Goal: Transaction & Acquisition: Download file/media

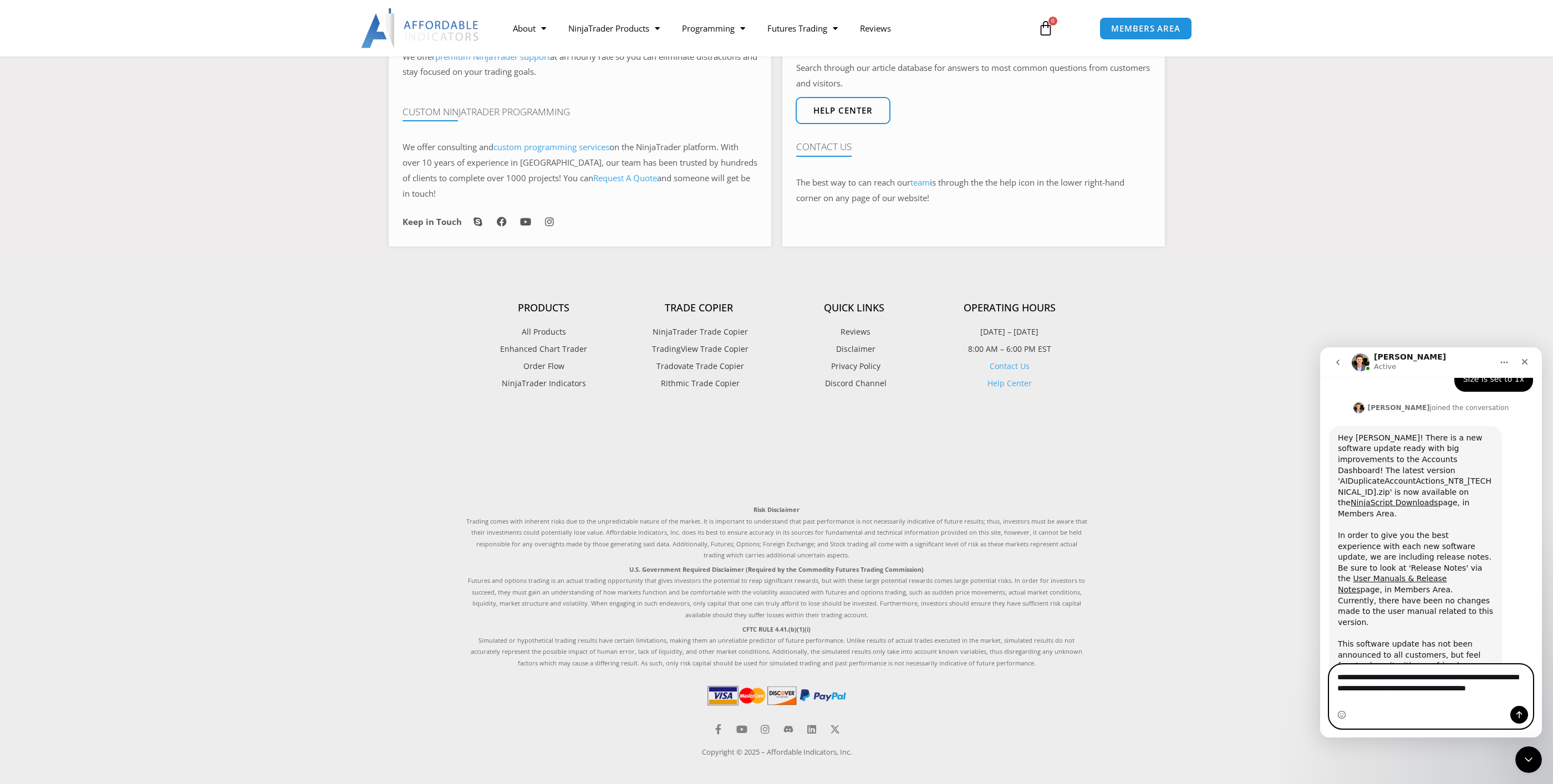
scroll to position [1473, 0]
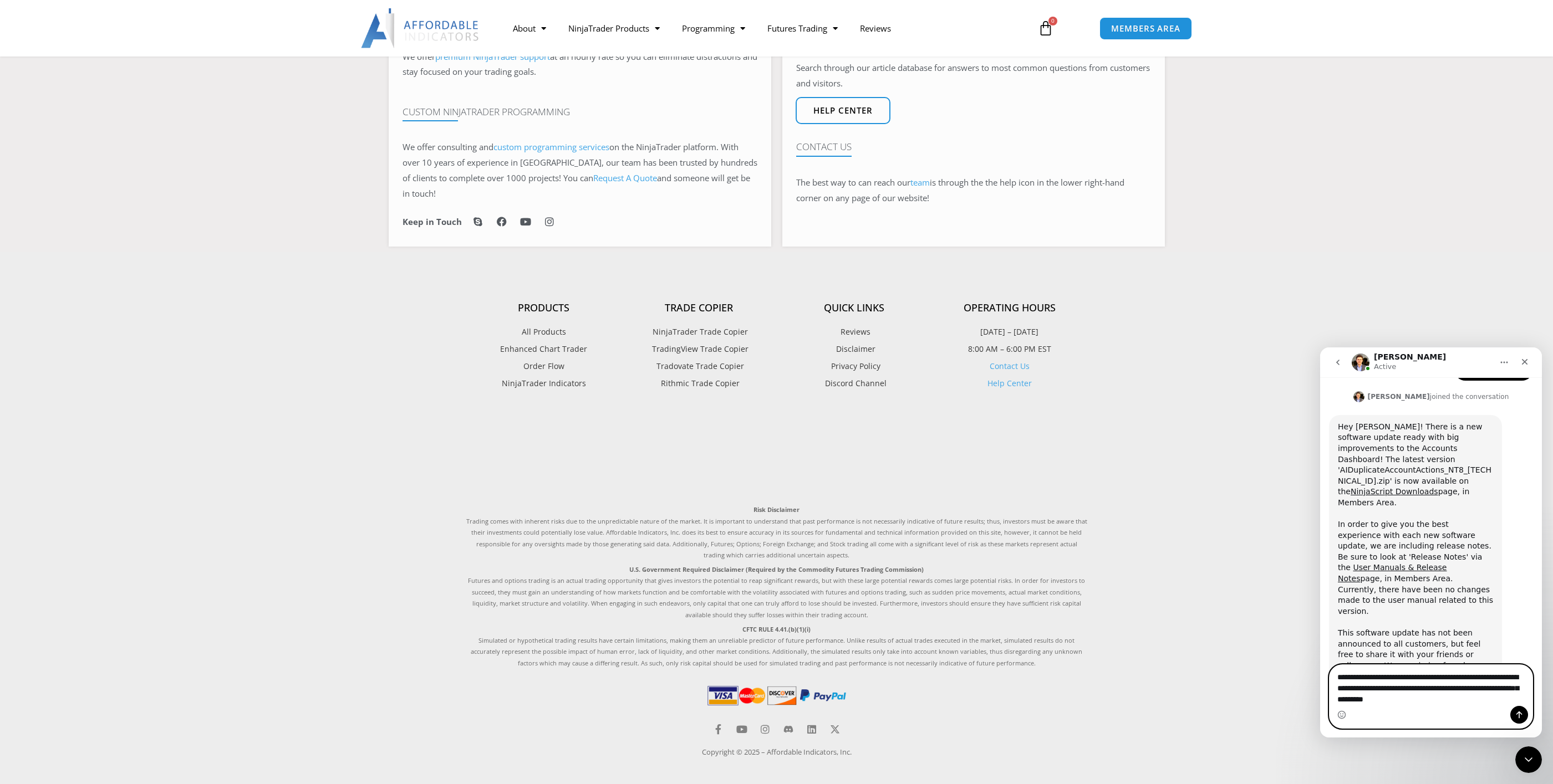
type textarea "**********"
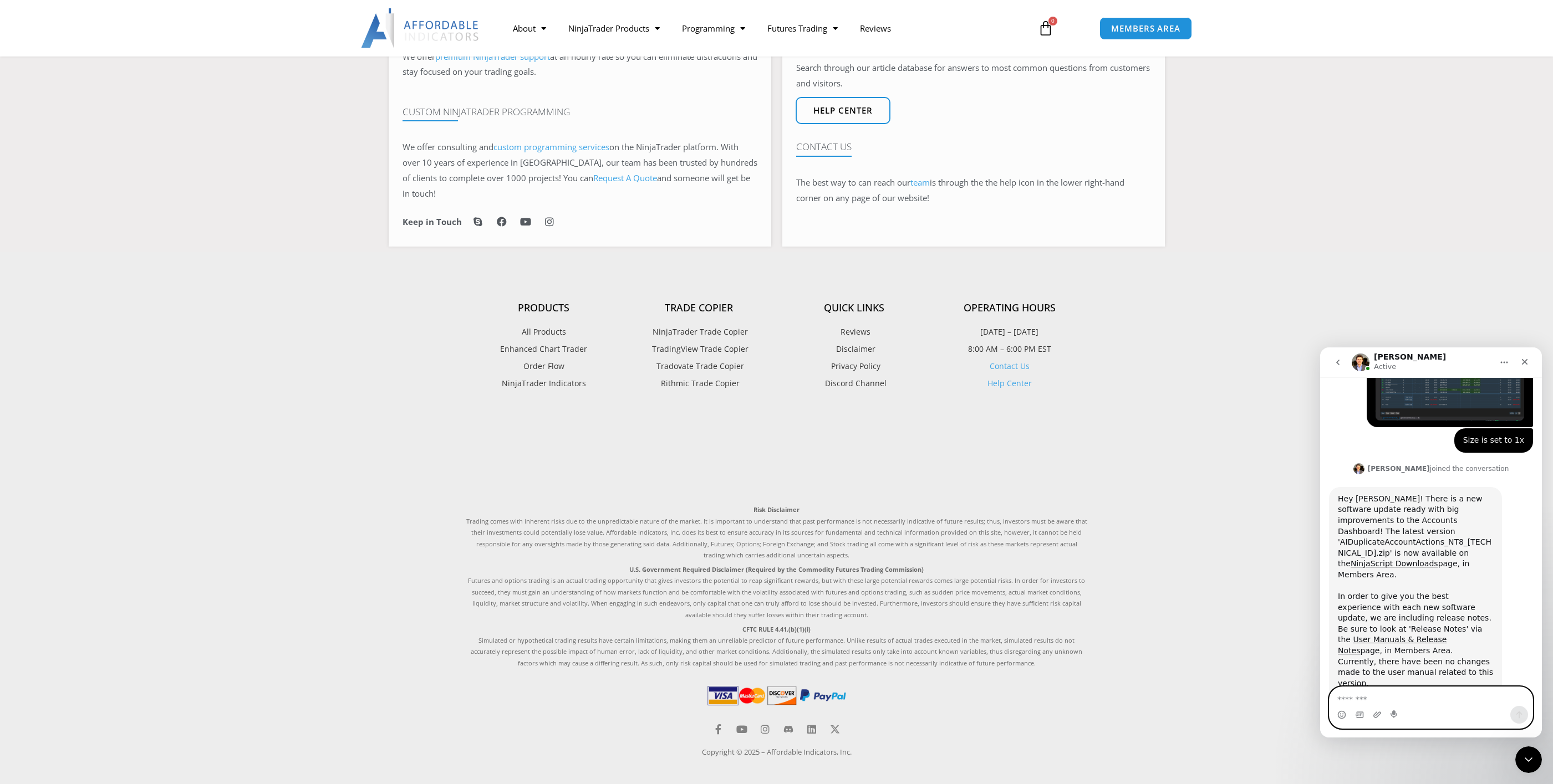
scroll to position [1313, 0]
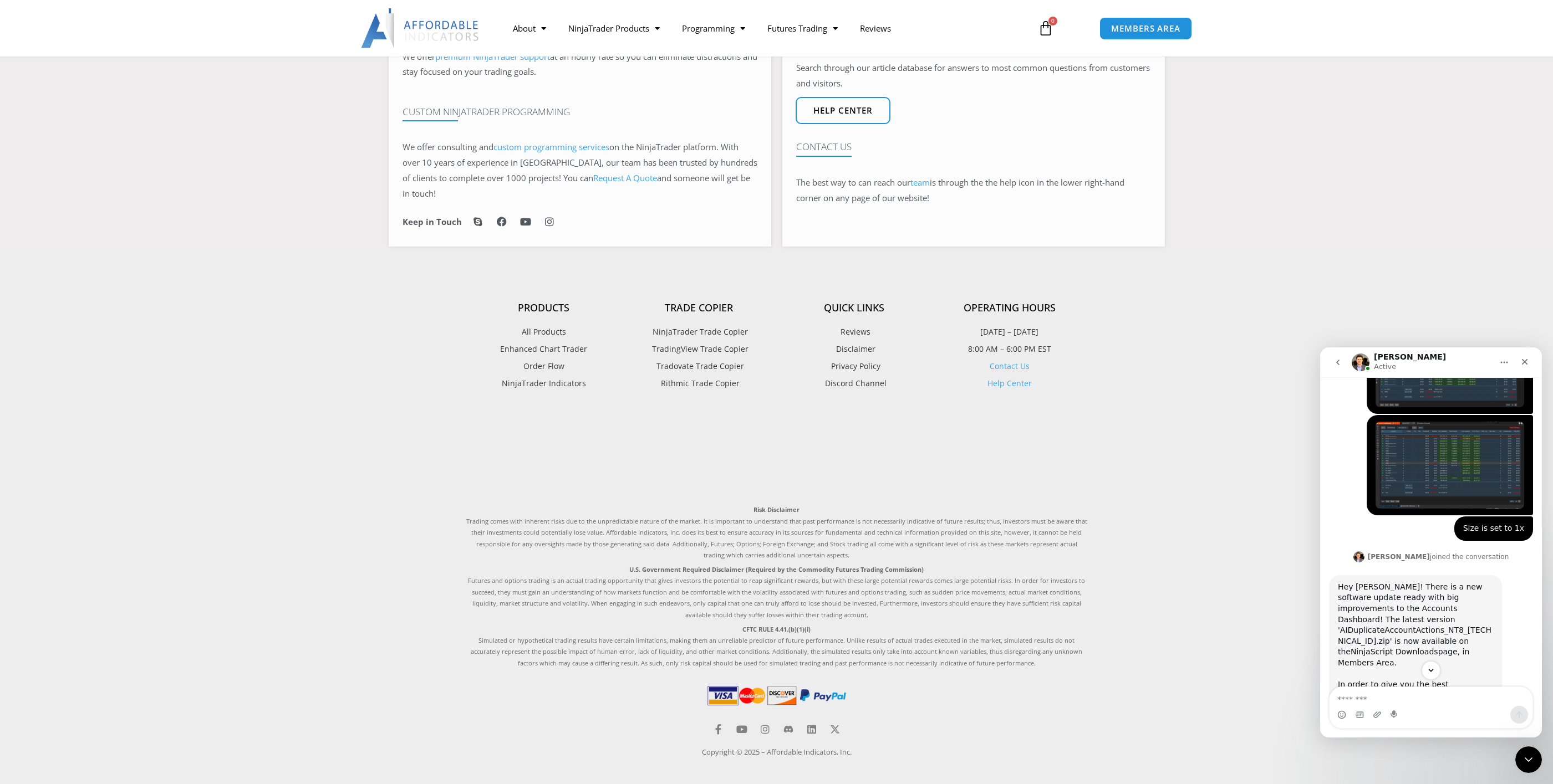
click at [700, 647] on link "NinjaScript Downloads" at bounding box center [1394, 652] width 88 height 9
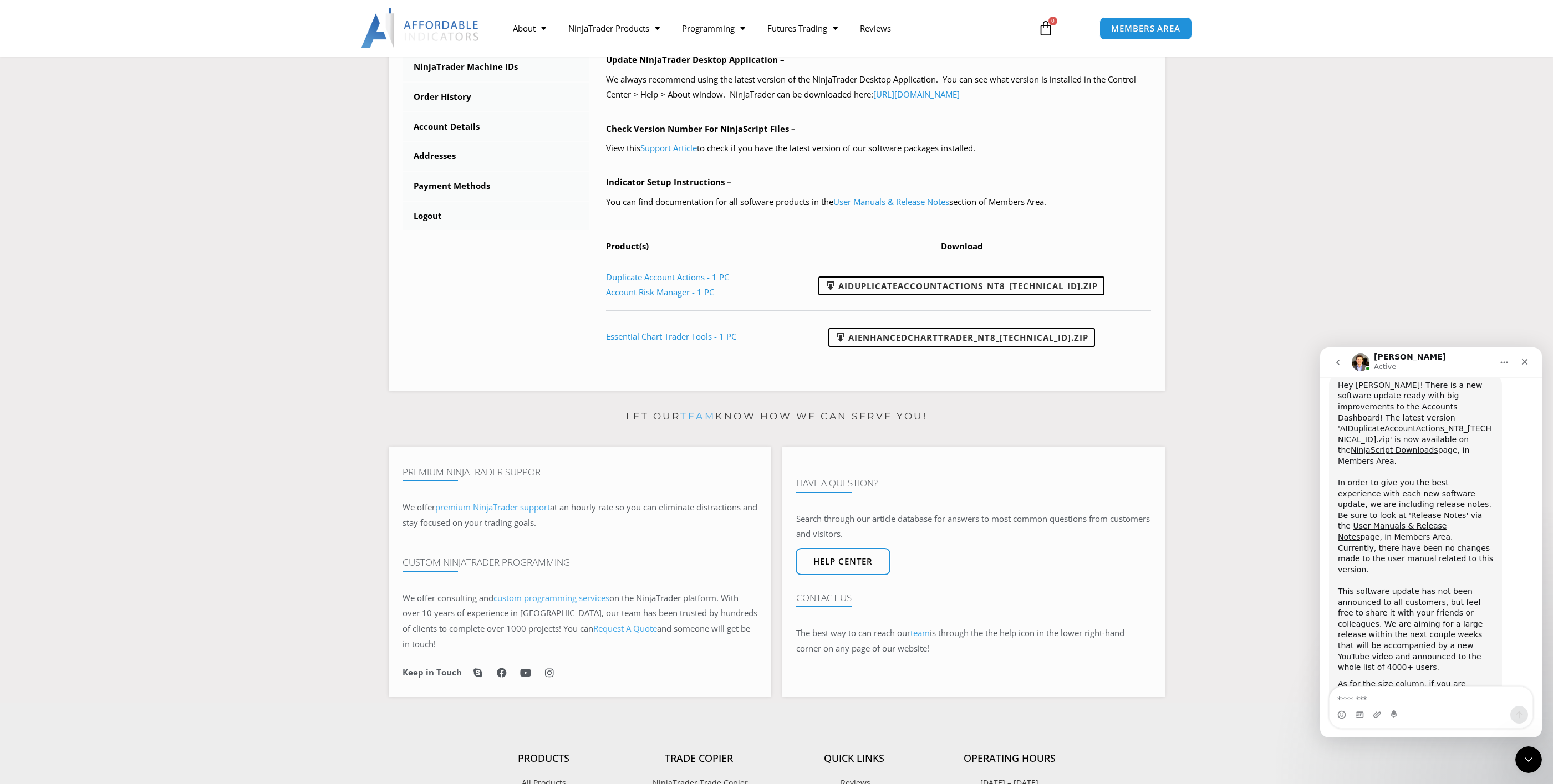
scroll to position [1313, 0]
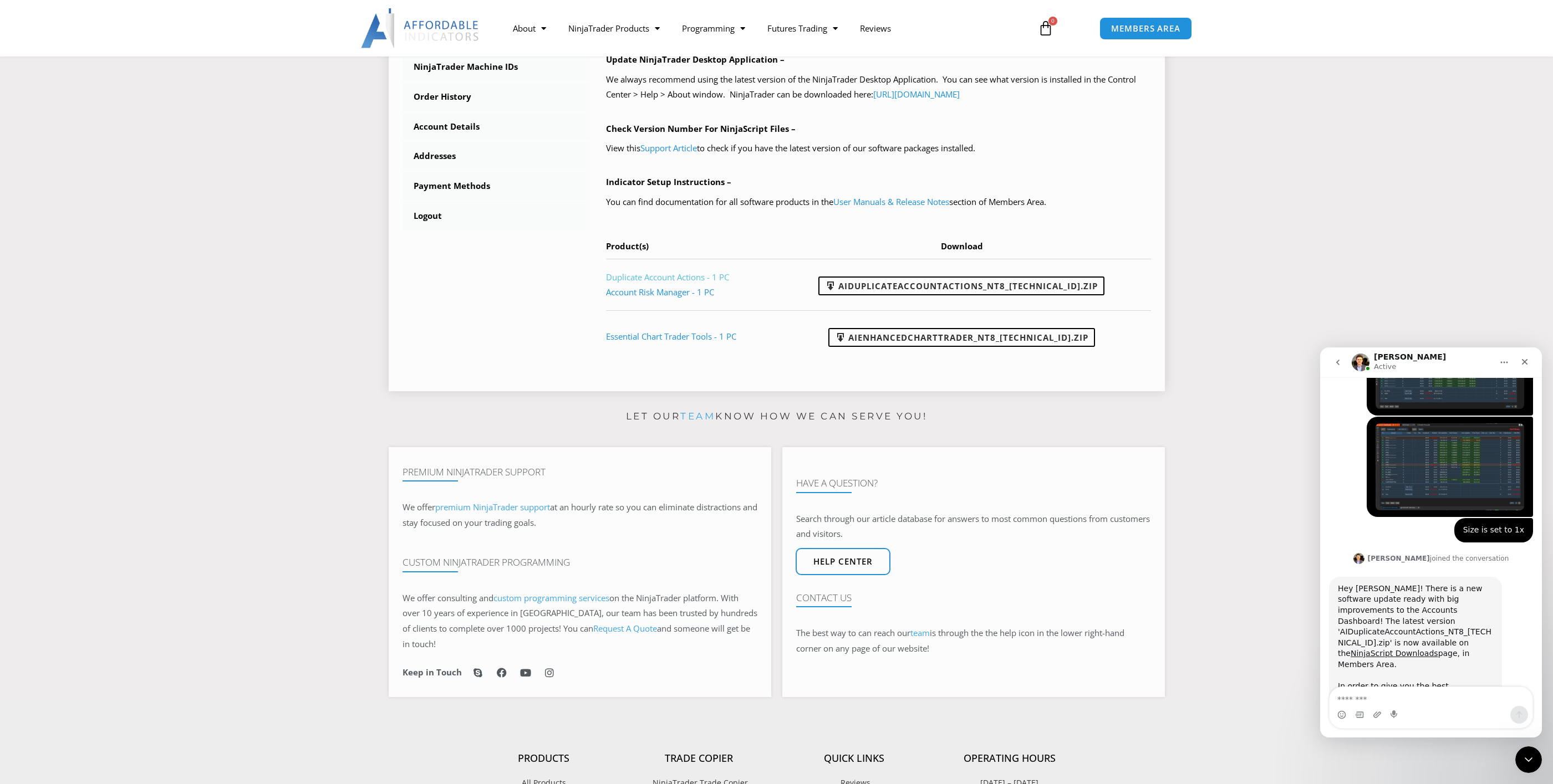
click at [715, 276] on link "Duplicate Account Actions - 1 PC" at bounding box center [668, 276] width 123 height 11
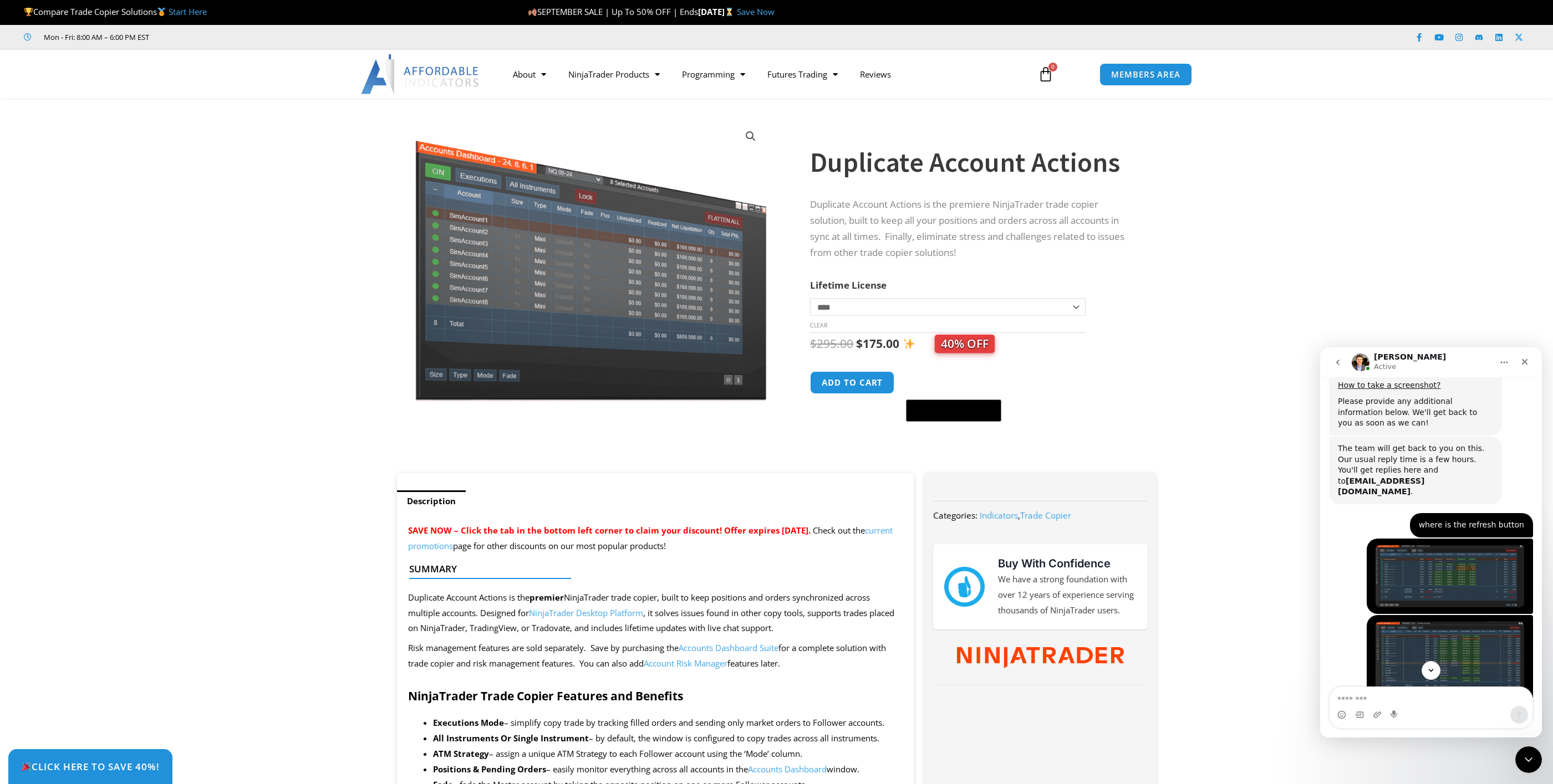
scroll to position [1110, 0]
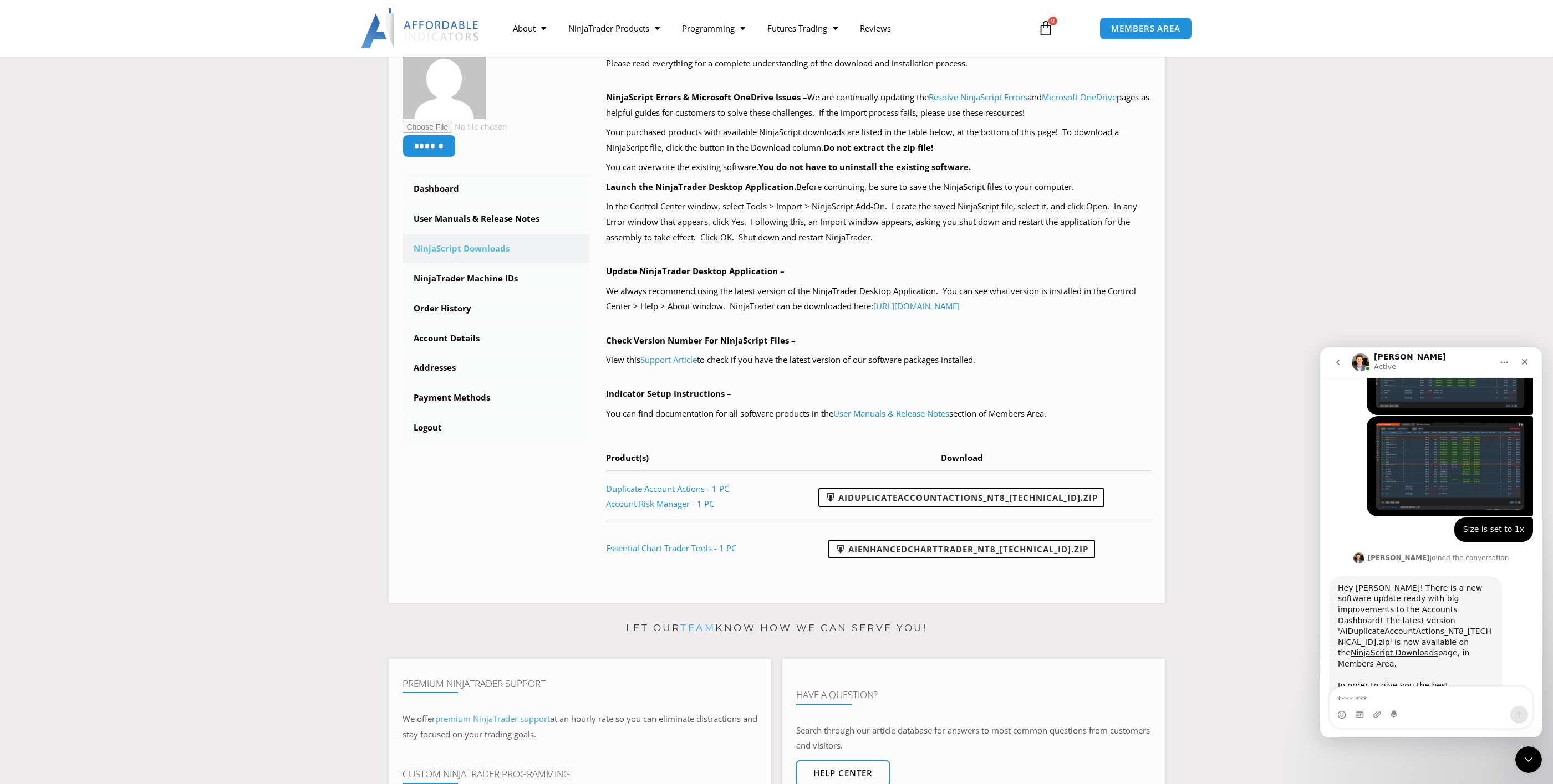
scroll to position [1313, 0]
type textarea "**********"
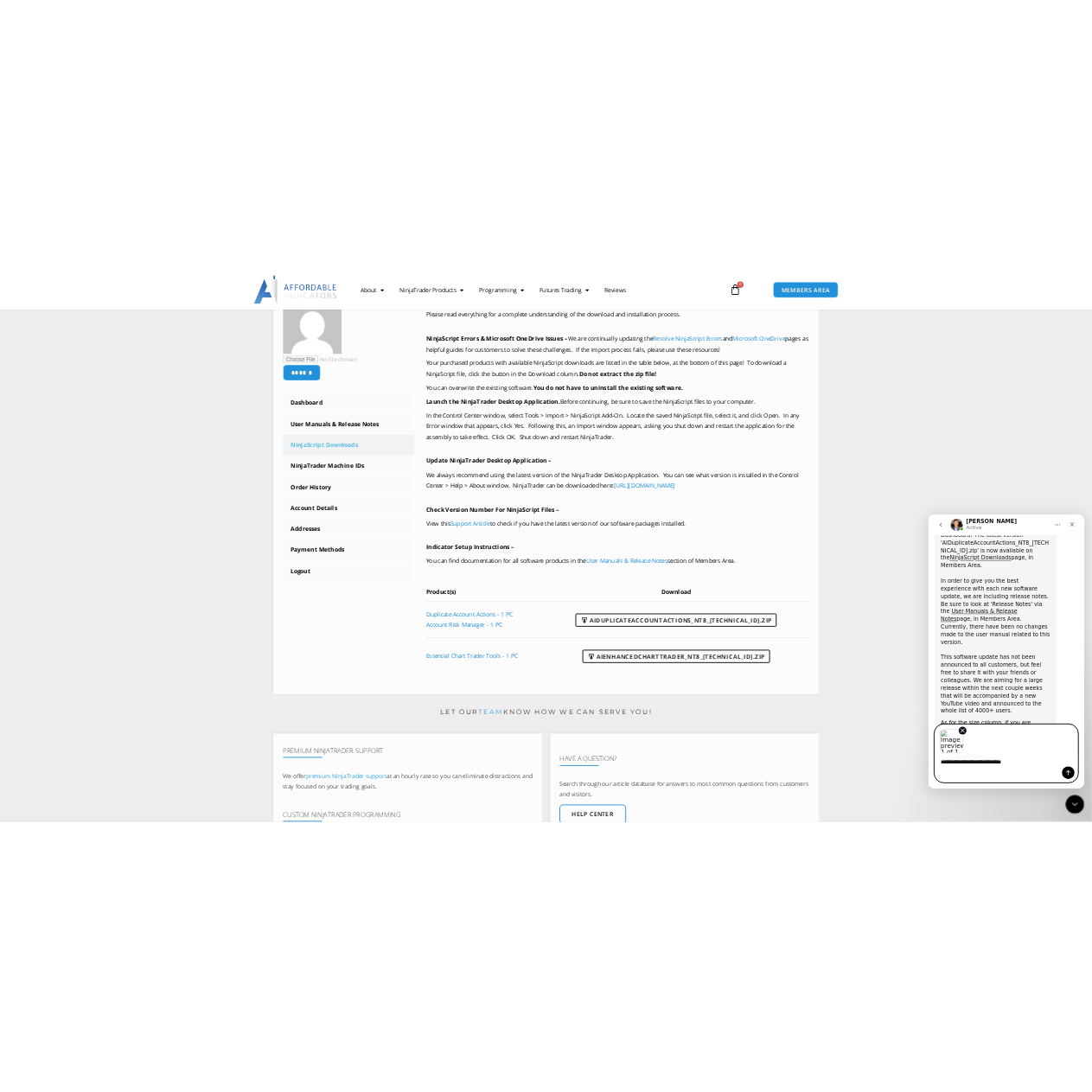
scroll to position [2472, 0]
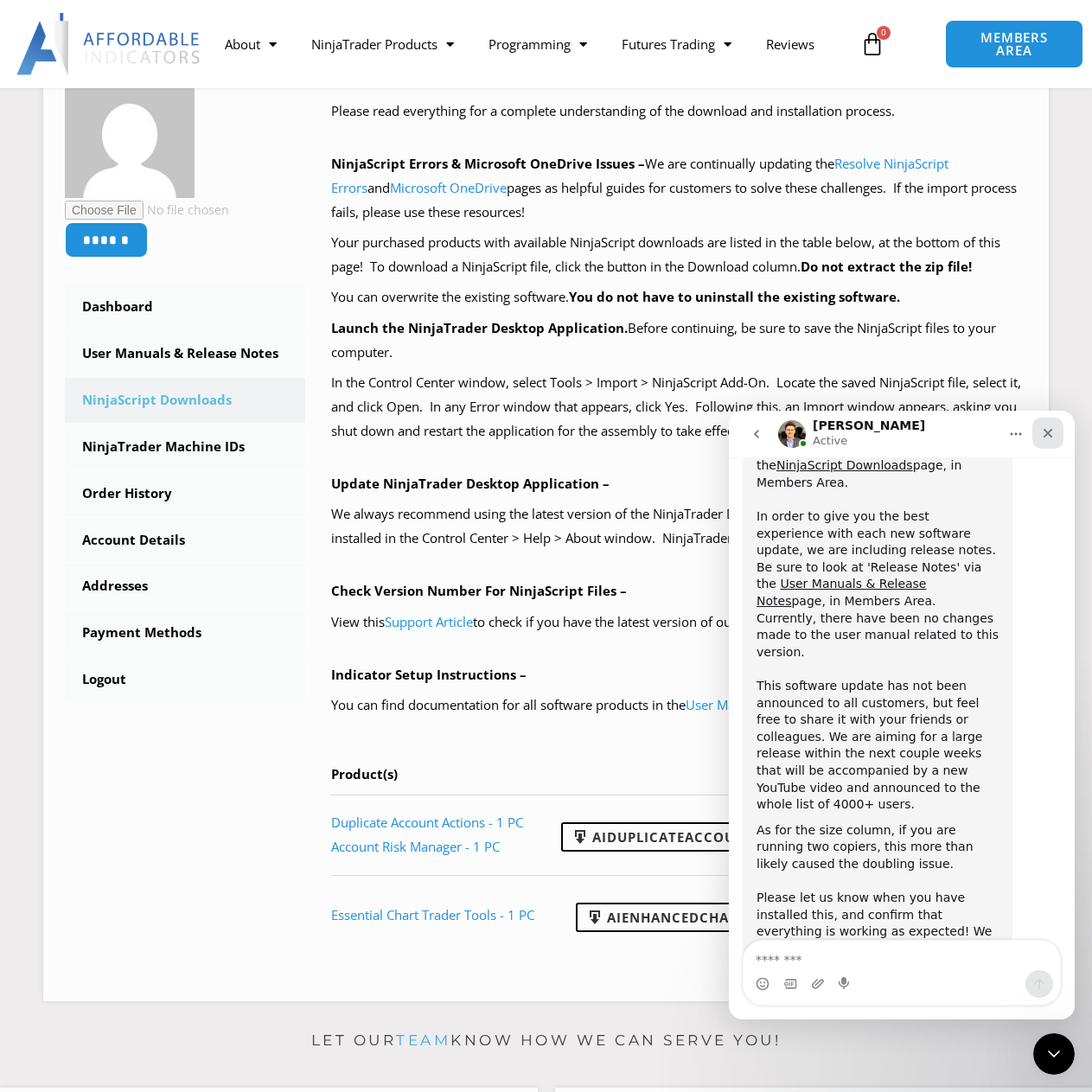
click at [1044, 432] on icon "Close" at bounding box center [1048, 433] width 14 height 14
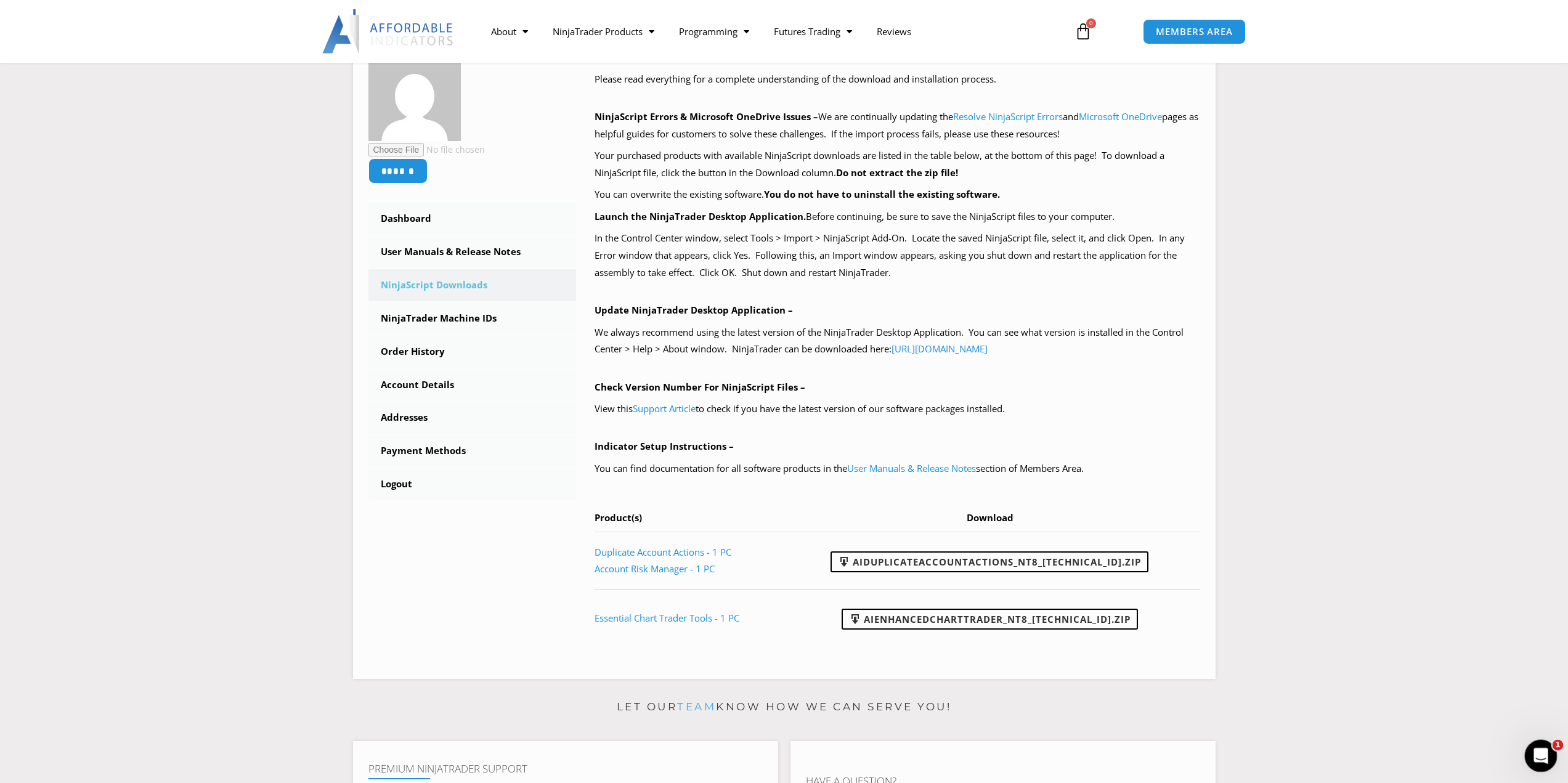
click at [1547, 753] on icon "Open Intercom Messenger" at bounding box center [1539, 754] width 20 height 20
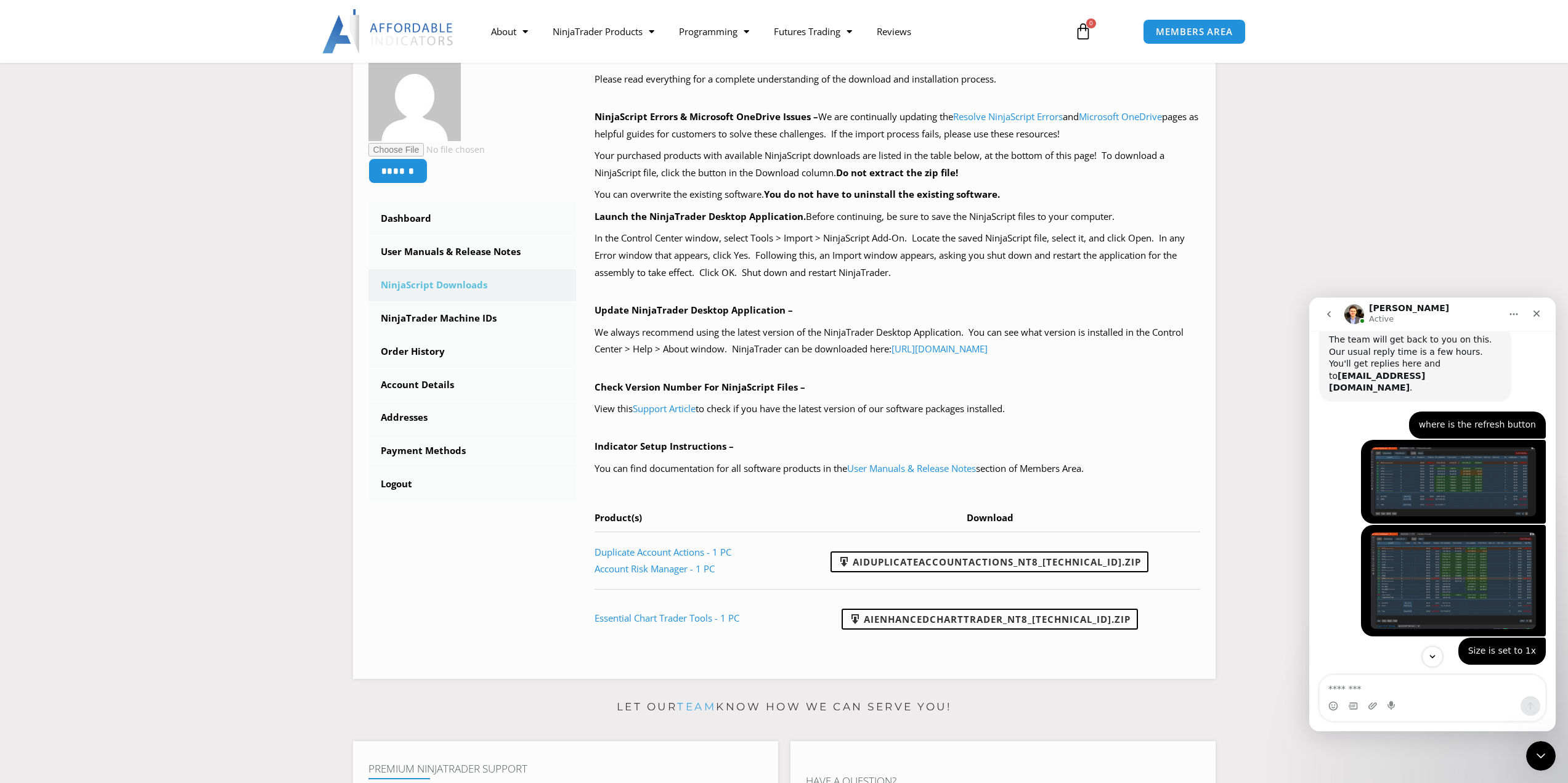
scroll to position [1535, 0]
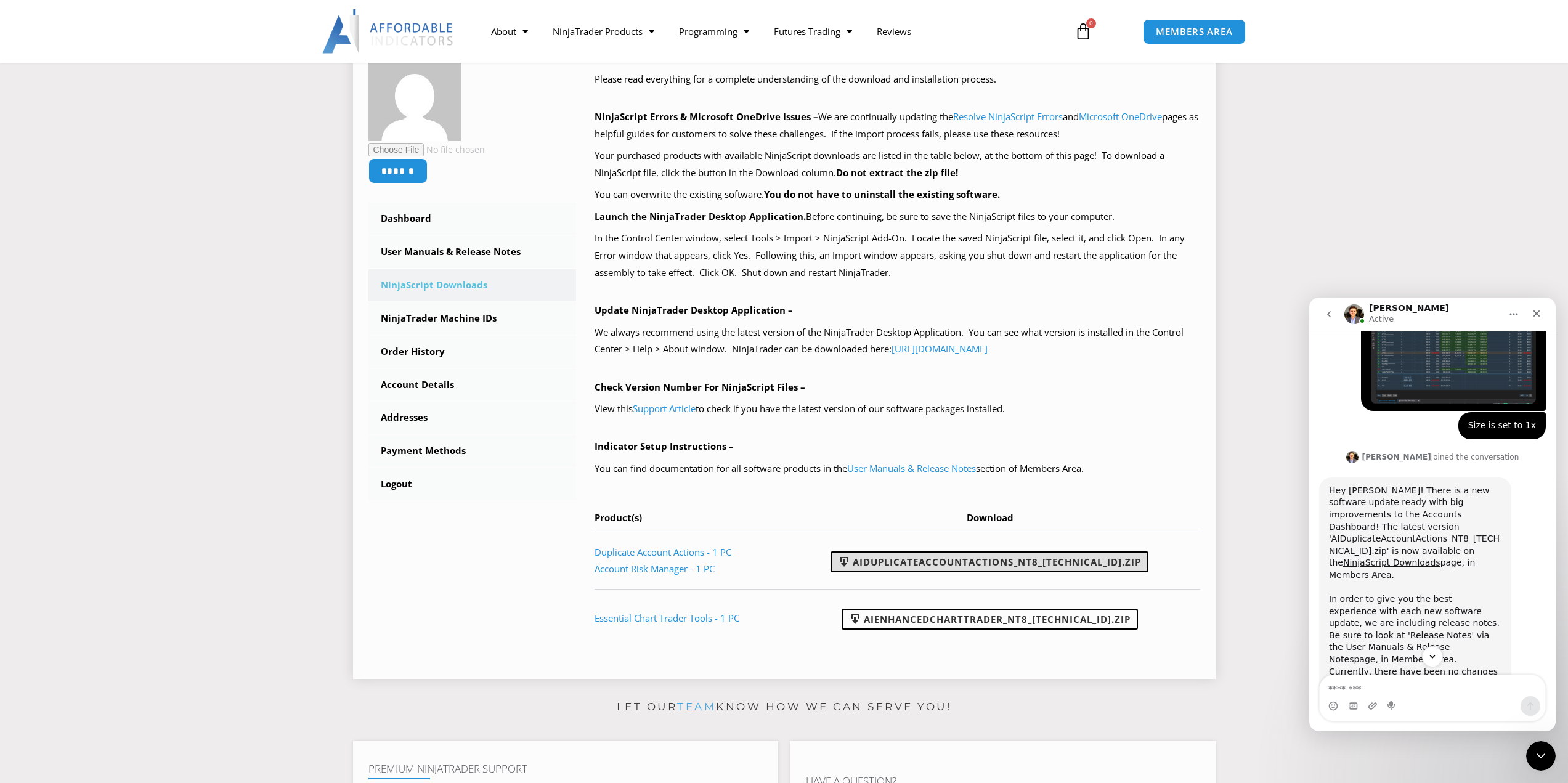
click at [1113, 561] on link "AIDuplicateAccountActions_NT8_[TECHNICAL_ID].zip" at bounding box center [989, 562] width 318 height 21
click at [1353, 689] on textarea "Message…" at bounding box center [1433, 686] width 226 height 21
type textarea "**********"
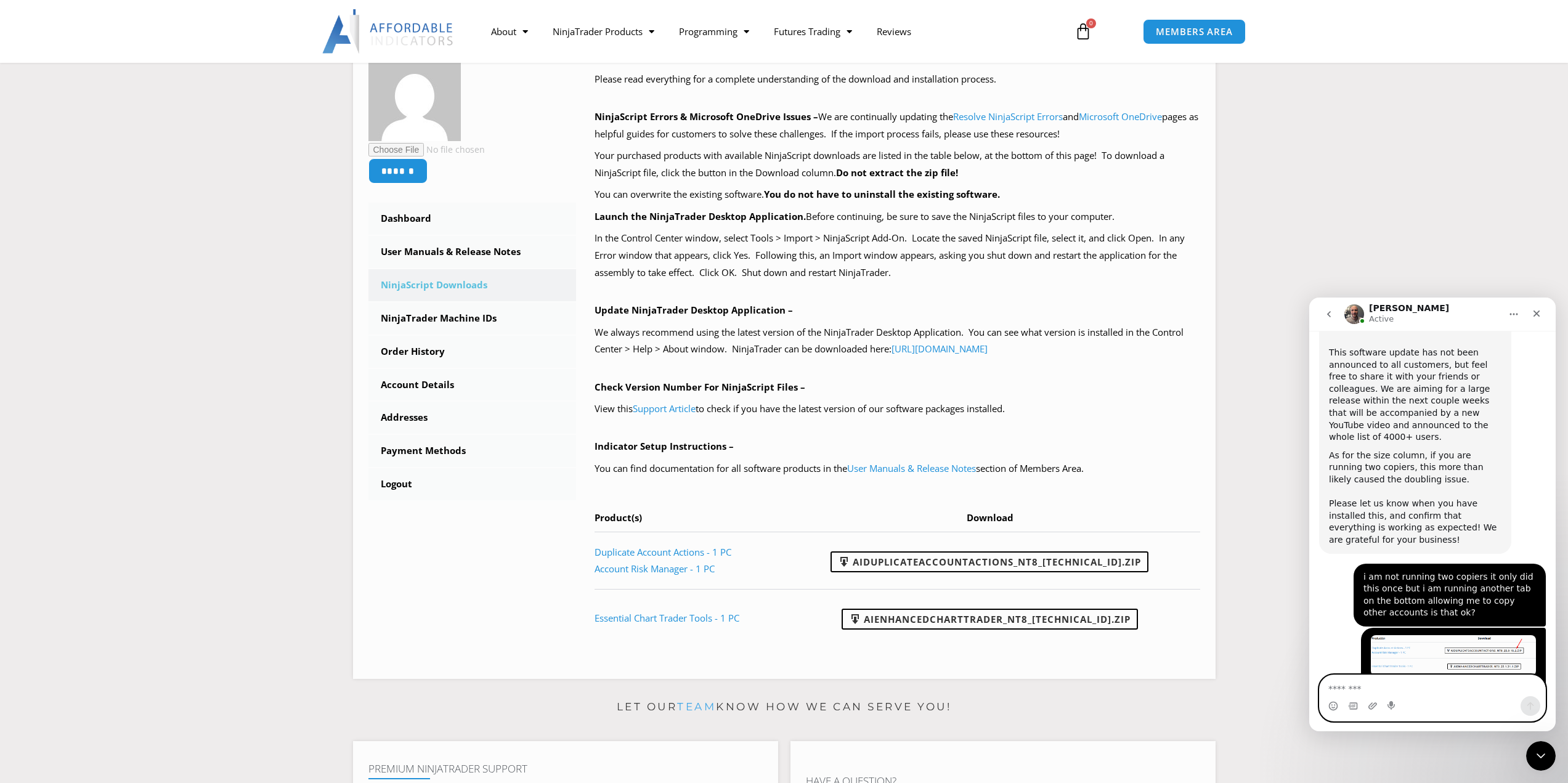
scroll to position [1903, 0]
click at [1535, 757] on icon "Close Intercom Messenger" at bounding box center [1539, 754] width 15 height 15
